Goal: Complete application form

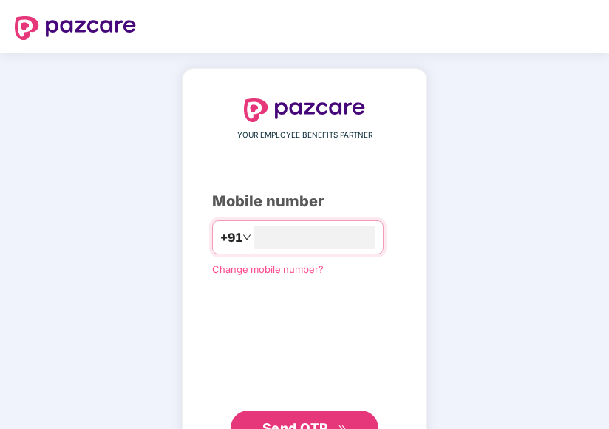
type input "**********"
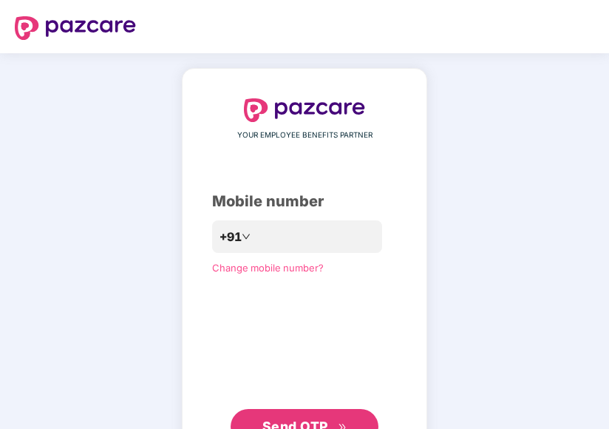
click at [212, 277] on div "**********" at bounding box center [304, 271] width 185 height 346
click at [300, 416] on span "Send OTP" at bounding box center [304, 426] width 85 height 21
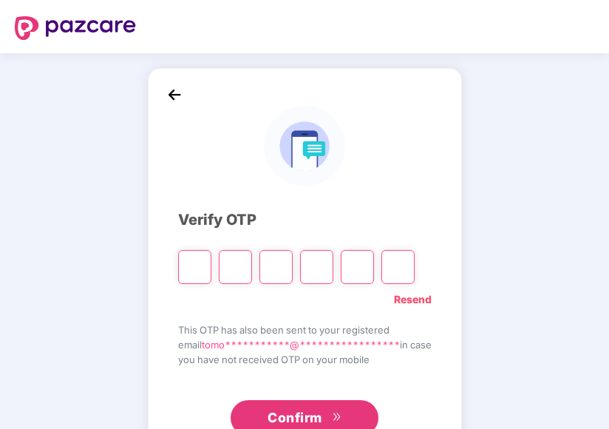
type input "*"
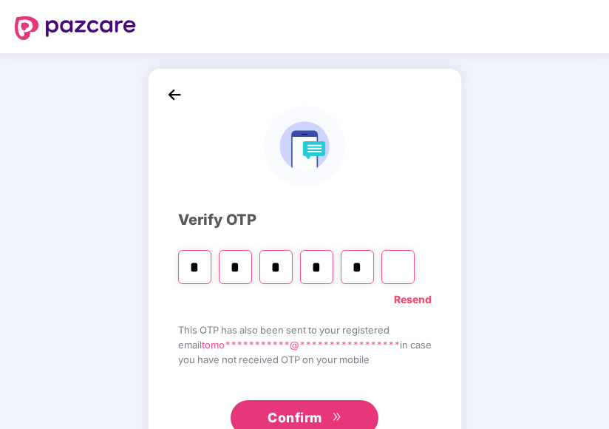
type input "*"
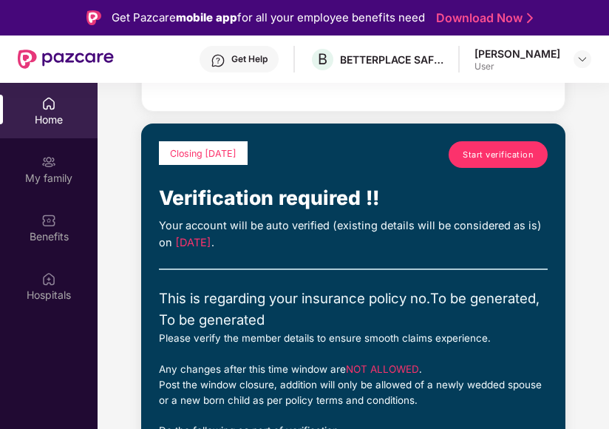
scroll to position [616, 0]
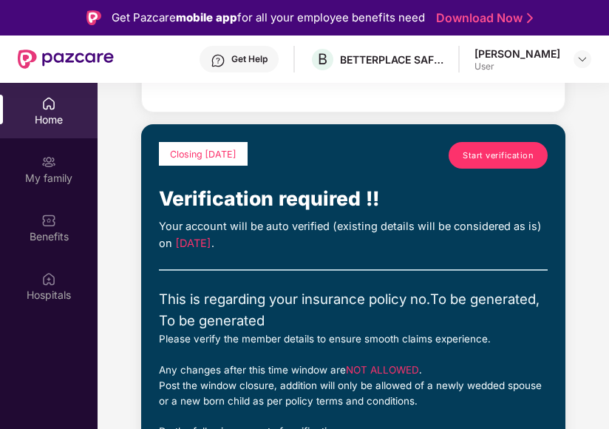
click at [492, 160] on span "Start verification" at bounding box center [498, 155] width 71 height 13
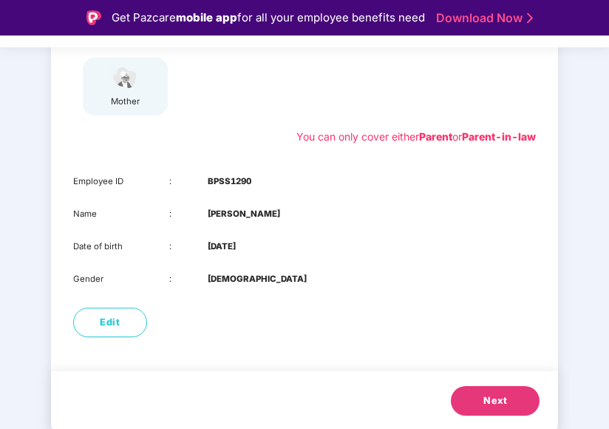
scroll to position [265, 0]
click at [494, 407] on span "Next" at bounding box center [495, 400] width 24 height 15
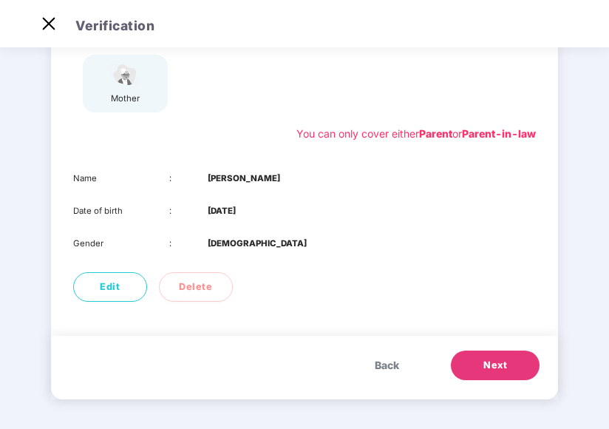
click at [488, 371] on span "Next" at bounding box center [495, 365] width 24 height 15
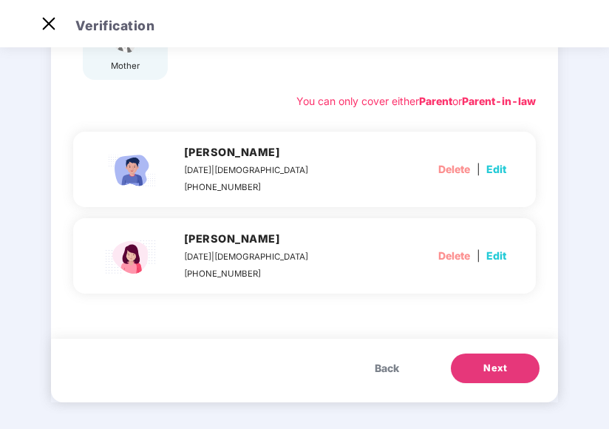
click at [488, 371] on span "Next" at bounding box center [495, 368] width 24 height 15
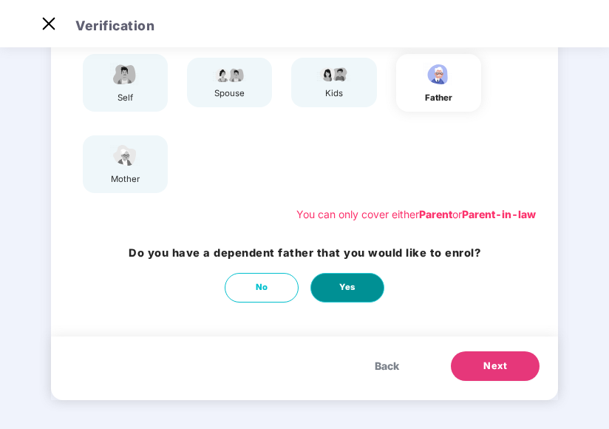
click at [346, 286] on span "Yes" at bounding box center [347, 287] width 16 height 13
select select "****"
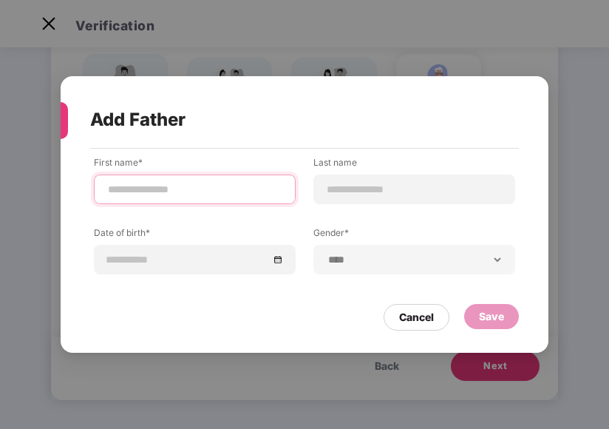
click at [213, 194] on input at bounding box center [194, 190] width 177 height 16
type input "********"
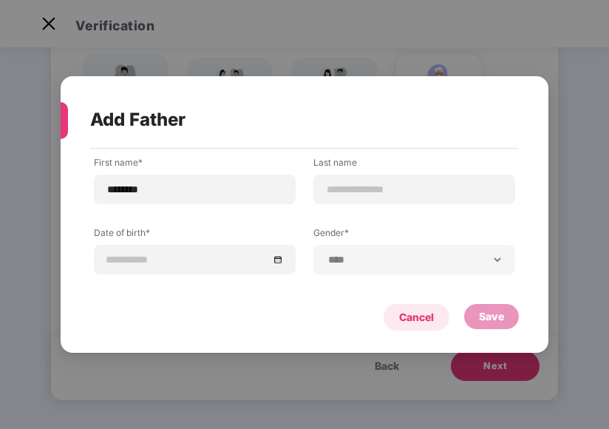
click at [401, 316] on div "Cancel" at bounding box center [416, 317] width 35 height 16
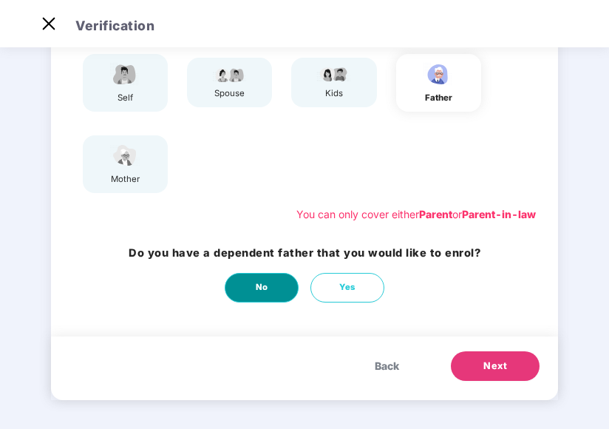
click at [239, 285] on button "No" at bounding box center [262, 288] width 74 height 30
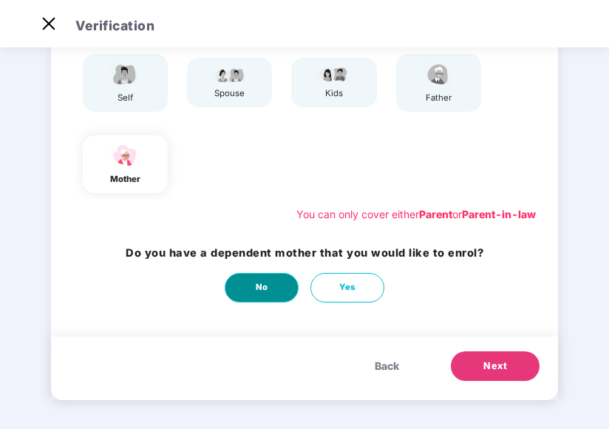
scroll to position [0, 0]
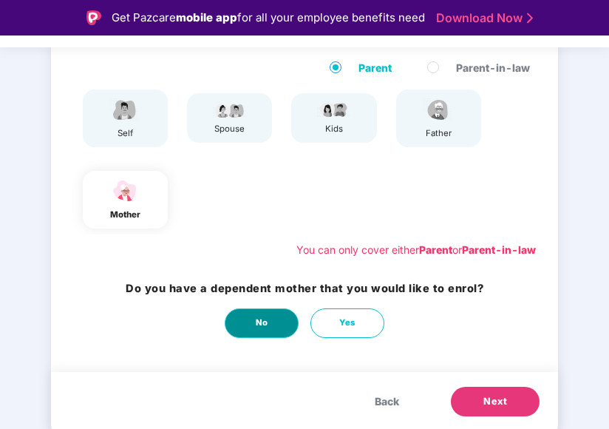
click at [276, 324] on button "No" at bounding box center [262, 323] width 74 height 30
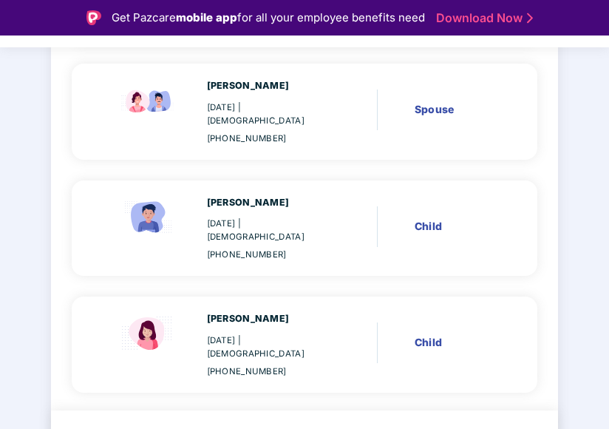
scroll to position [281, 0]
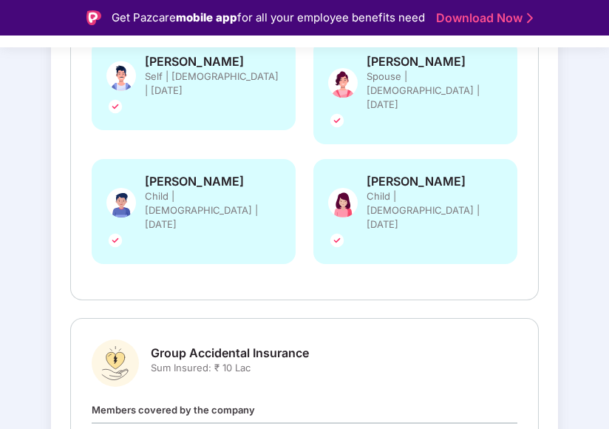
scroll to position [482, 0]
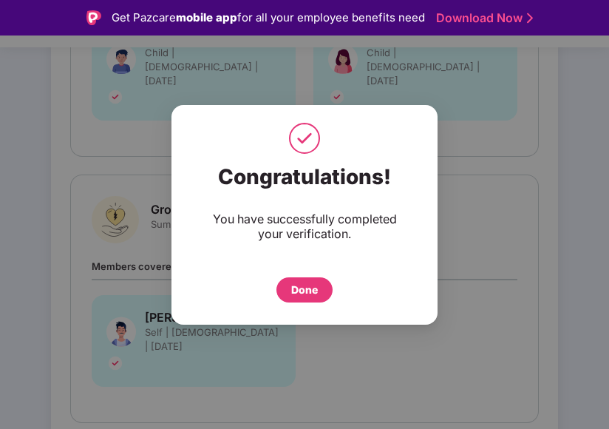
click at [303, 292] on div "Done" at bounding box center [304, 290] width 27 height 16
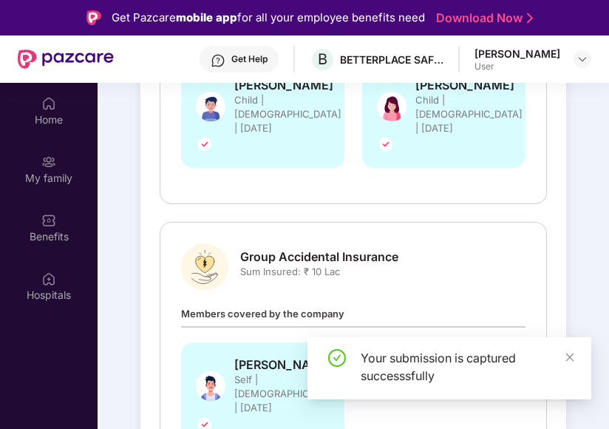
scroll to position [497, 0]
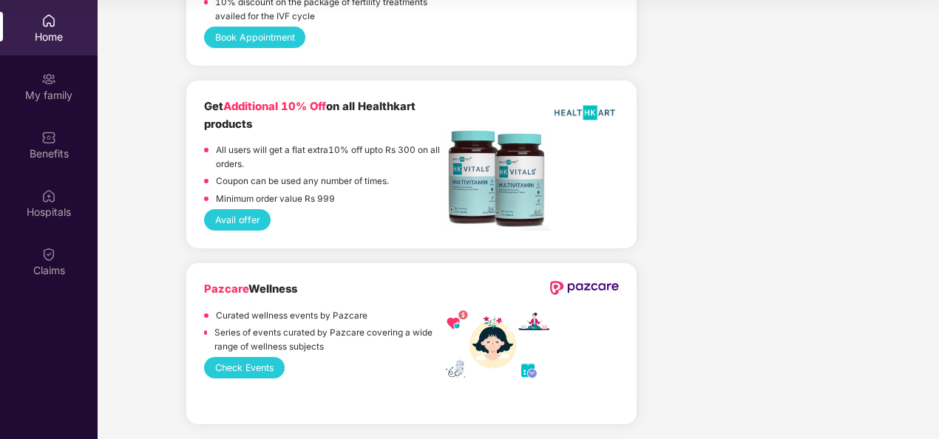
scroll to position [3174, 0]
